Goal: Task Accomplishment & Management: Use online tool/utility

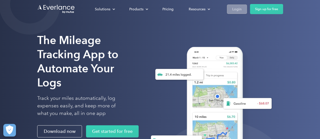
click at [240, 9] on div "Login" at bounding box center [236, 9] width 9 height 6
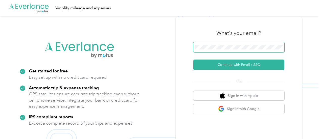
click at [239, 51] on span at bounding box center [238, 47] width 91 height 11
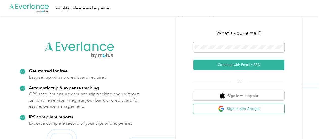
click at [248, 110] on button "Sign in with Google" at bounding box center [238, 109] width 91 height 10
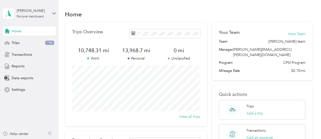
click at [151, 18] on div "Home" at bounding box center [188, 14] width 247 height 11
click at [25, 76] on span "Data exports" at bounding box center [22, 78] width 21 height 5
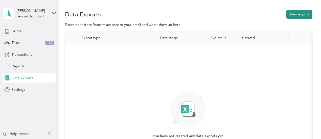
click at [297, 17] on button "New export" at bounding box center [299, 14] width 26 height 9
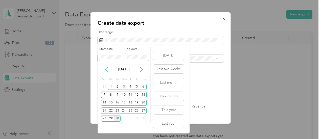
click at [107, 70] on icon at bounding box center [106, 69] width 5 height 5
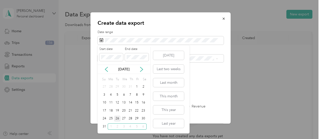
click at [119, 118] on div "26" at bounding box center [117, 119] width 7 height 6
click at [142, 68] on icon at bounding box center [141, 69] width 5 height 5
click at [116, 87] on div "30" at bounding box center [117, 87] width 7 height 6
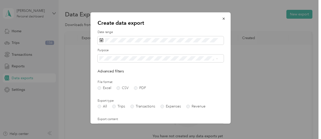
click at [164, 72] on p "Advanced filters" at bounding box center [161, 71] width 126 height 5
click at [122, 107] on label "Trips" at bounding box center [118, 107] width 13 height 4
click at [136, 86] on label "PDF" at bounding box center [140, 88] width 12 height 4
click at [162, 78] on form "Date range Purpose Advanced filters File format Excel CSV PDF Export type All T…" at bounding box center [161, 114] width 126 height 168
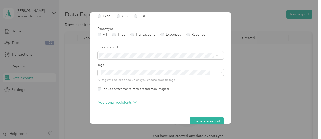
scroll to position [81, 0]
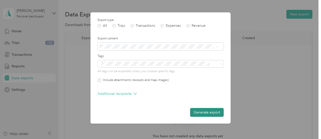
click at [196, 112] on button "Generate export" at bounding box center [207, 112] width 34 height 9
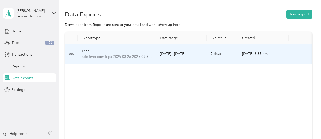
click at [176, 55] on td "[DATE] - [DATE]" at bounding box center [181, 53] width 51 height 19
click at [130, 58] on span "kate-tiner.com-trips-2025-08-26-2025-09-30.pdf" at bounding box center [117, 57] width 70 height 6
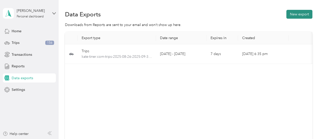
click at [298, 11] on button "New export" at bounding box center [299, 14] width 26 height 9
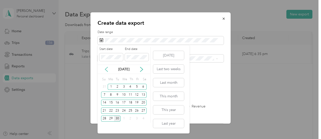
click at [105, 71] on icon at bounding box center [106, 69] width 5 height 5
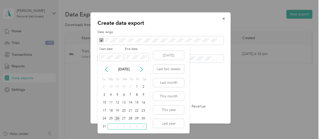
click at [118, 120] on div "26" at bounding box center [117, 119] width 7 height 6
click at [154, 48] on div "[DATE] Last two weeks Last month This month This year Last year" at bounding box center [168, 89] width 32 height 88
click at [142, 69] on icon at bounding box center [141, 69] width 5 height 5
click at [115, 120] on div "30" at bounding box center [117, 119] width 7 height 6
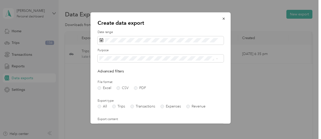
click at [142, 90] on form "Date range Purpose Advanced filters File format Excel CSV PDF Export type All T…" at bounding box center [161, 109] width 126 height 159
click at [142, 88] on label "PDF" at bounding box center [140, 88] width 12 height 4
click at [118, 106] on label "Trips" at bounding box center [118, 107] width 13 height 4
click at [154, 74] on div "[PERSON_NAME]" at bounding box center [158, 74] width 115 height 5
click at [174, 80] on form "Date range Purpose Advanced filters File format Excel CSV PDF Export type All T…" at bounding box center [161, 114] width 126 height 168
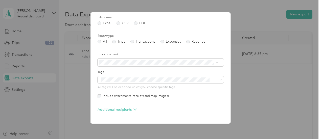
scroll to position [81, 0]
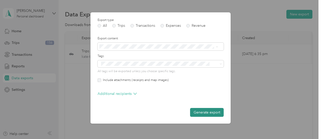
click at [198, 109] on button "Generate export" at bounding box center [207, 112] width 34 height 9
